Goal: Find specific page/section: Find specific page/section

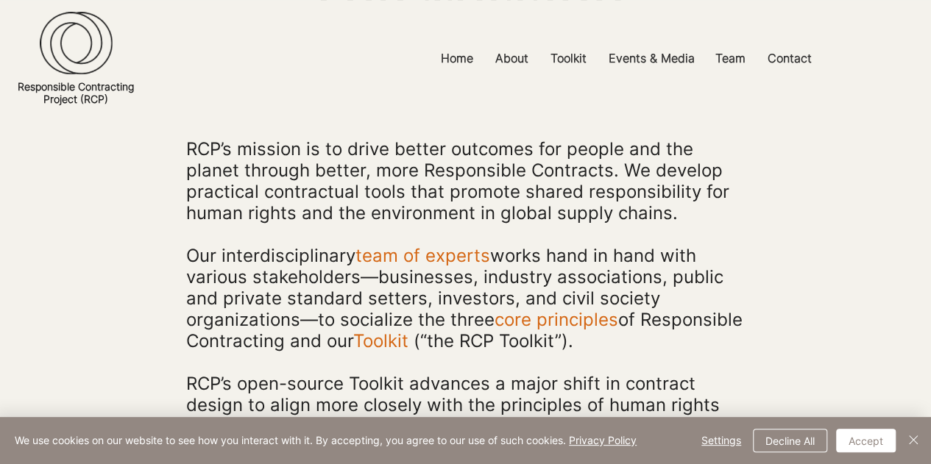
scroll to position [147, 0]
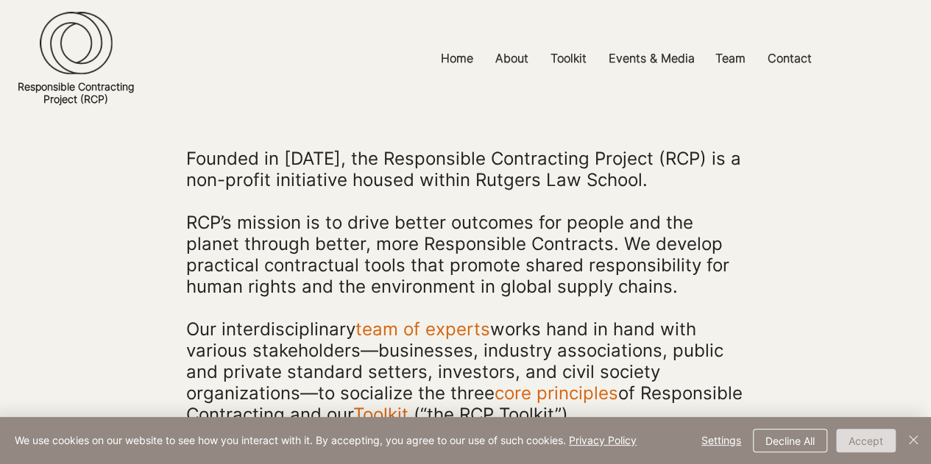
click at [862, 446] on button "Accept" at bounding box center [866, 441] width 60 height 24
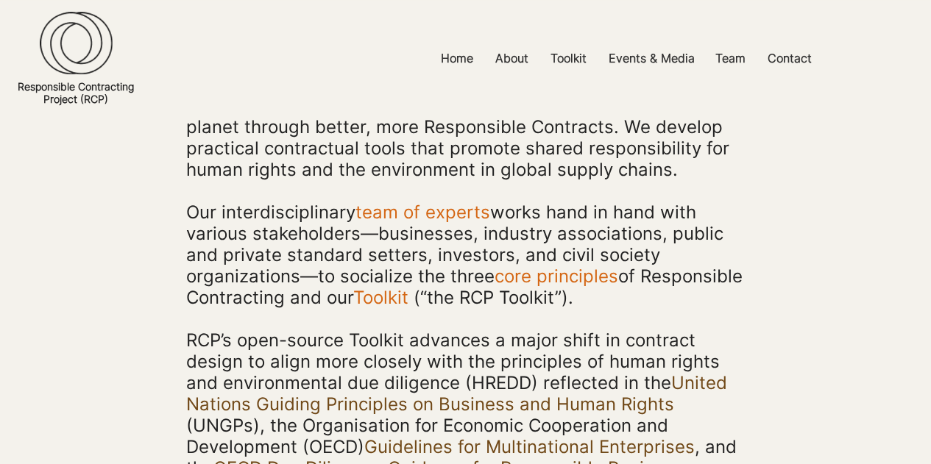
scroll to position [294, 0]
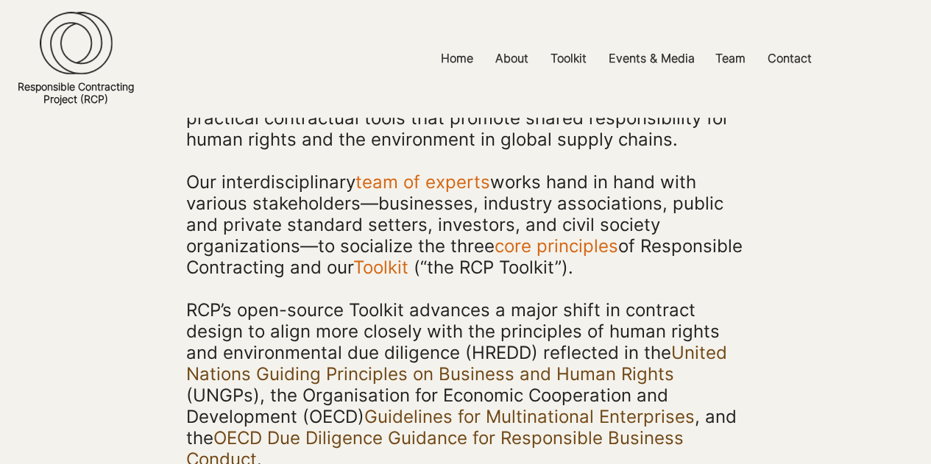
click at [408, 268] on span "Toolkit" at bounding box center [380, 267] width 55 height 21
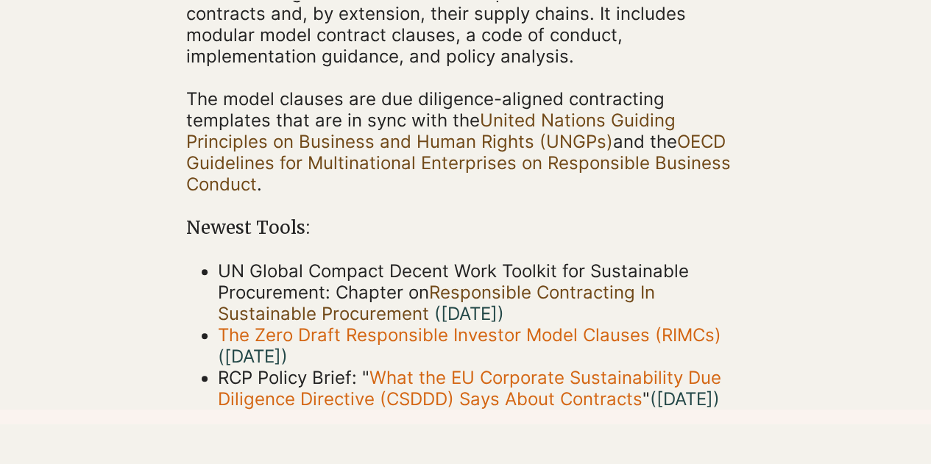
scroll to position [368, 0]
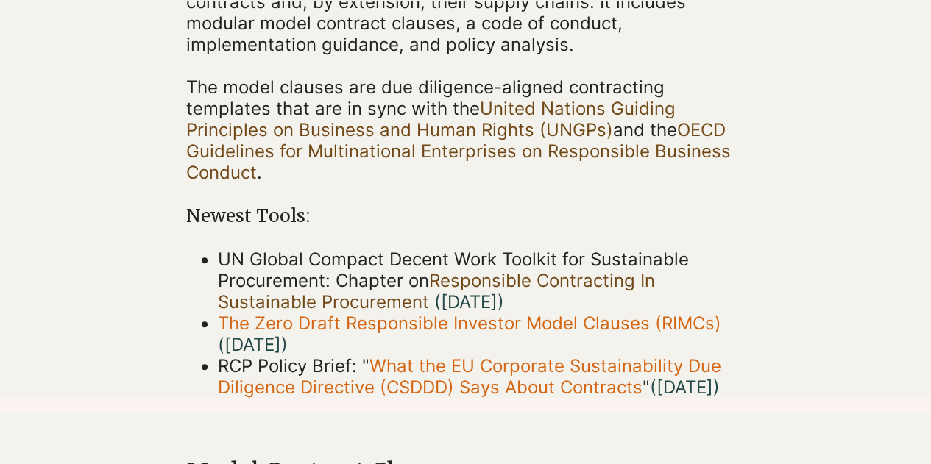
click at [390, 285] on span "UN Global Compact Decent Work Toolkit for Sustainable Procurement: Chapter on R…" at bounding box center [453, 281] width 471 height 64
click at [450, 280] on link "Responsible Contracting In Sustainable Procurement" at bounding box center [436, 291] width 437 height 43
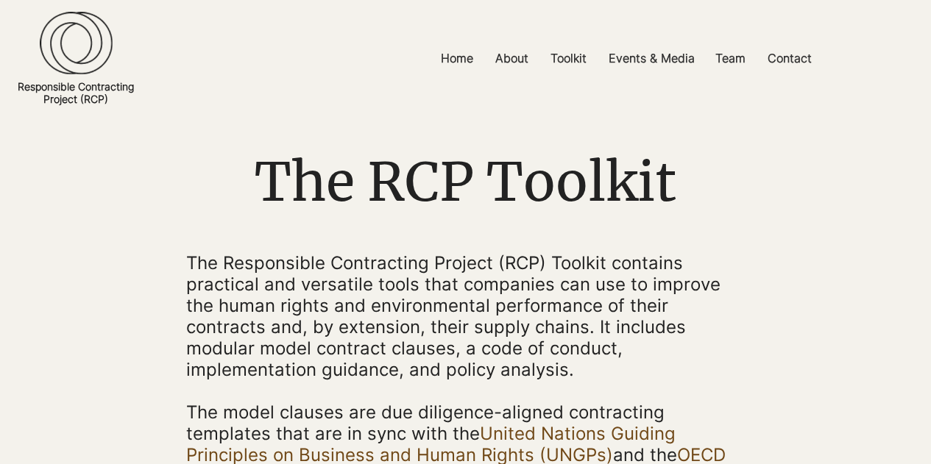
scroll to position [0, 0]
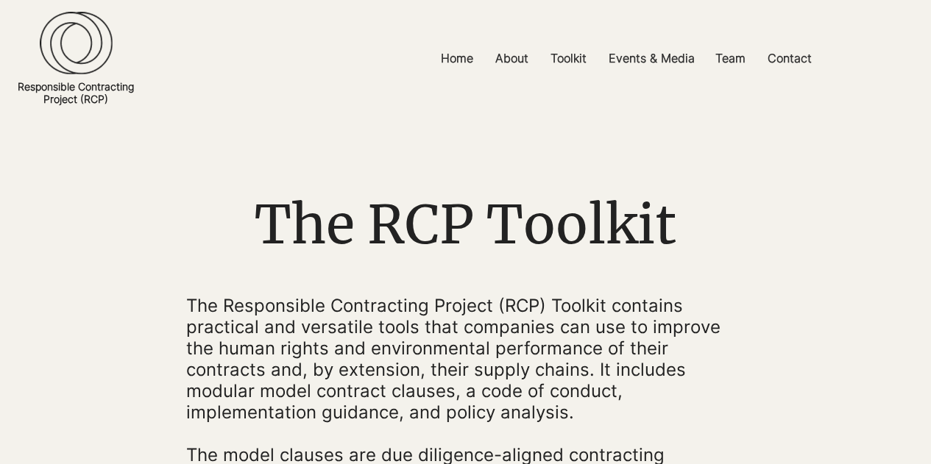
drag, startPoint x: 99, startPoint y: 87, endPoint x: 78, endPoint y: 88, distance: 21.4
click at [78, 88] on link "Responsible Contracting Project (RCP)" at bounding box center [76, 92] width 116 height 25
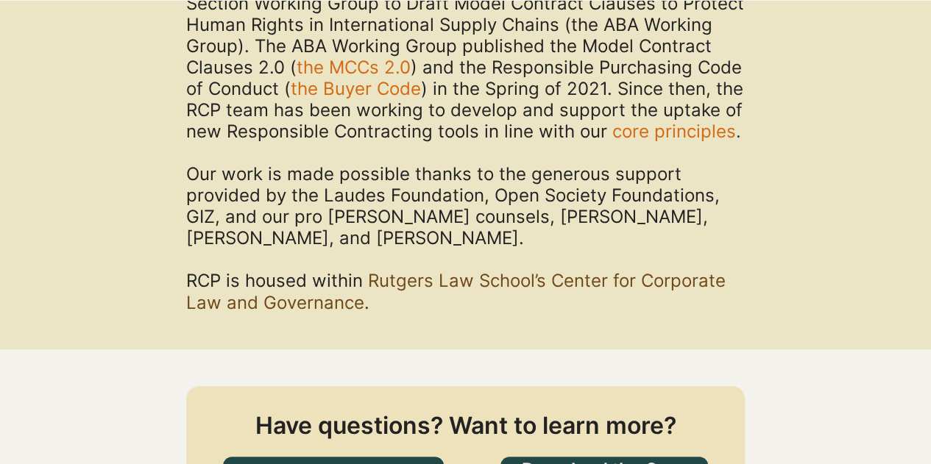
scroll to position [1104, 0]
